Goal: Task Accomplishment & Management: Manage account settings

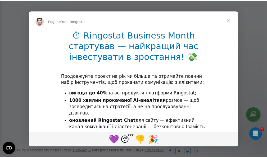
scroll to position [159, 0]
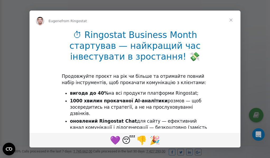
click at [232, 20] on span "Close" at bounding box center [231, 20] width 19 height 19
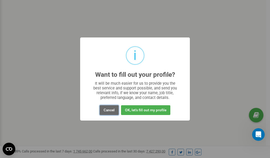
click at [107, 112] on button "Cancel" at bounding box center [109, 110] width 19 height 10
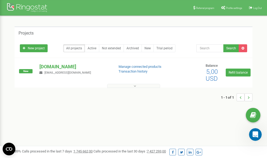
scroll to position [0, 0]
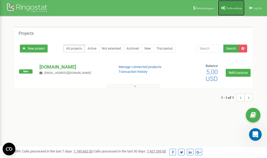
click at [227, 11] on link "Profile settings" at bounding box center [230, 8] width 27 height 16
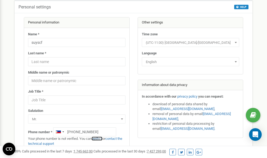
click at [99, 139] on link "verify it" at bounding box center [96, 139] width 11 height 4
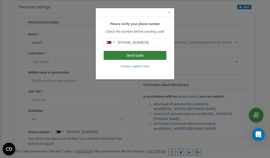
click at [141, 55] on button "Send code" at bounding box center [135, 55] width 63 height 9
